Goal: Find specific page/section: Find specific page/section

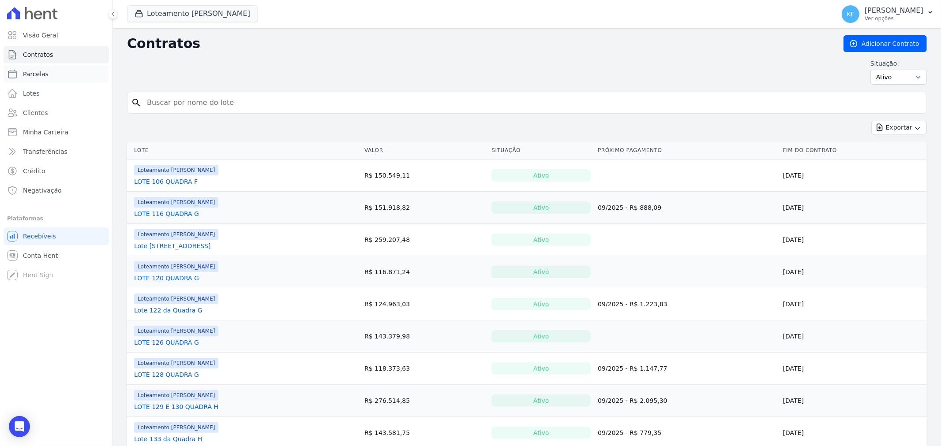
click at [42, 77] on span "Parcelas" at bounding box center [36, 74] width 26 height 9
select select
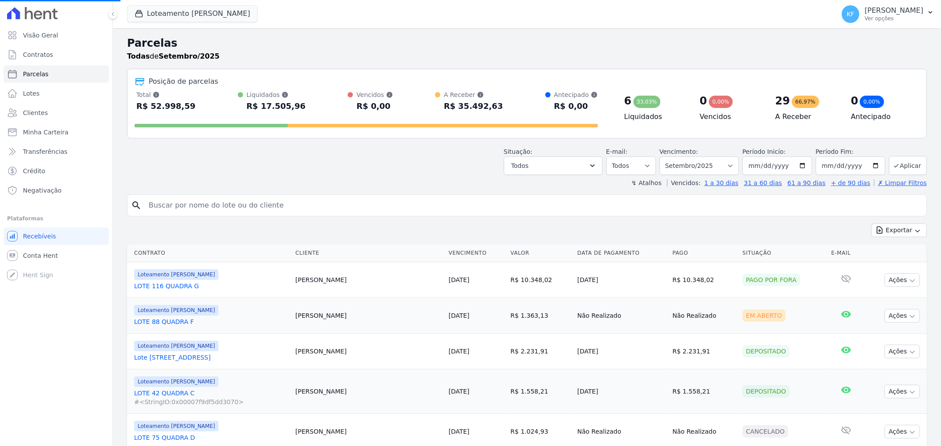
select select
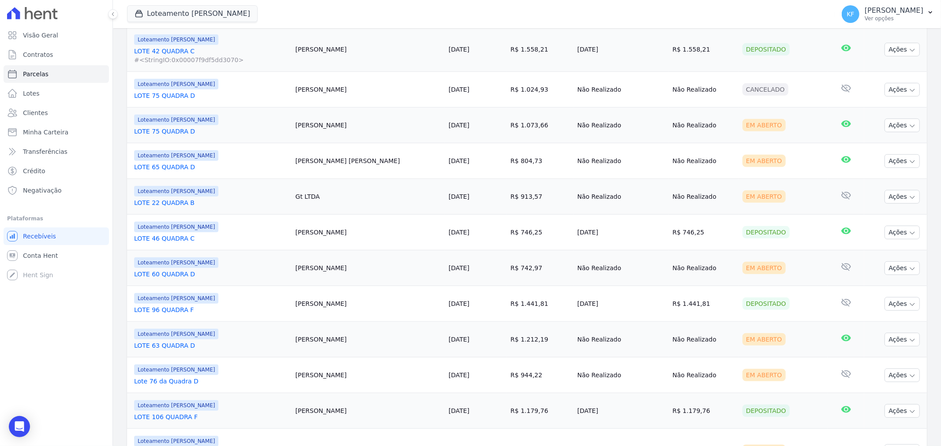
scroll to position [343, 0]
click at [181, 344] on link "LOTE 63 QUADRA D" at bounding box center [211, 345] width 154 height 9
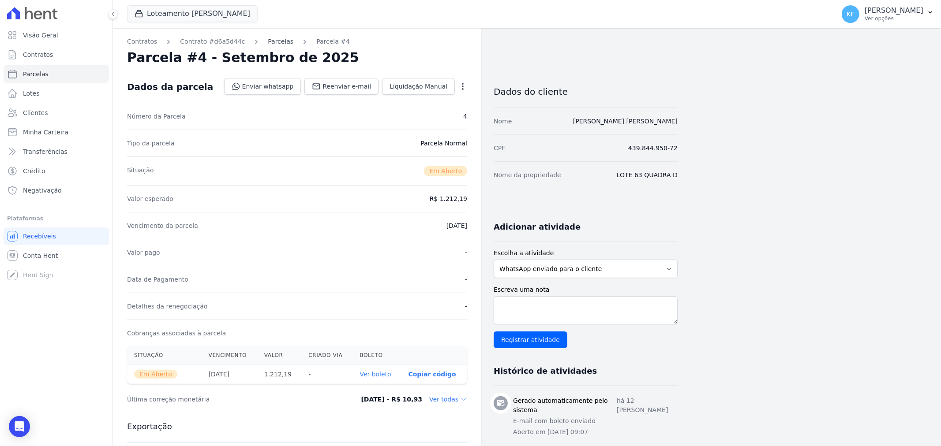
click at [268, 38] on link "Parcelas" at bounding box center [281, 41] width 26 height 9
